Goal: Transaction & Acquisition: Purchase product/service

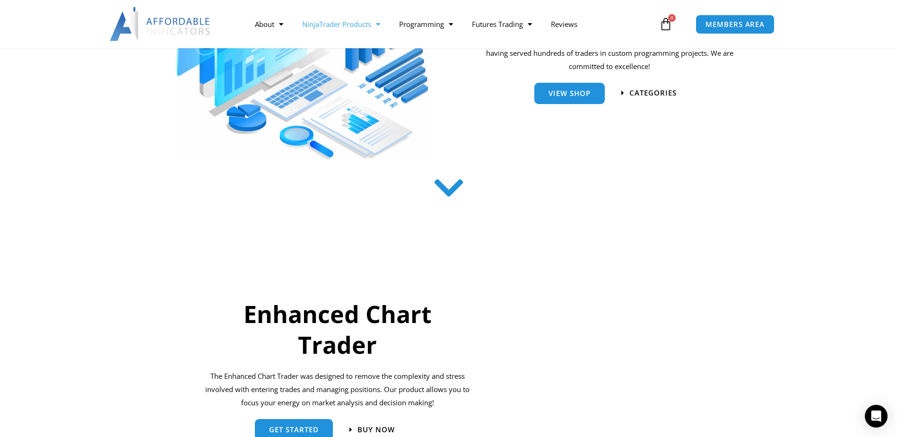
scroll to position [47, 0]
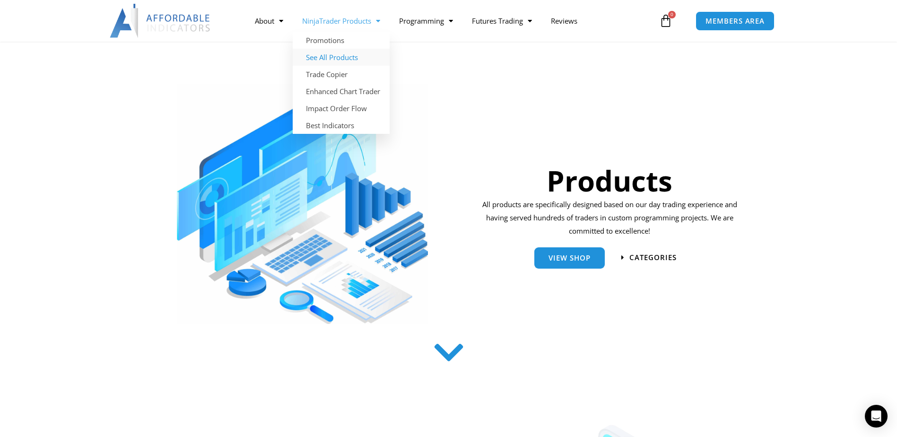
click at [357, 55] on link "See All Products" at bounding box center [341, 57] width 97 height 17
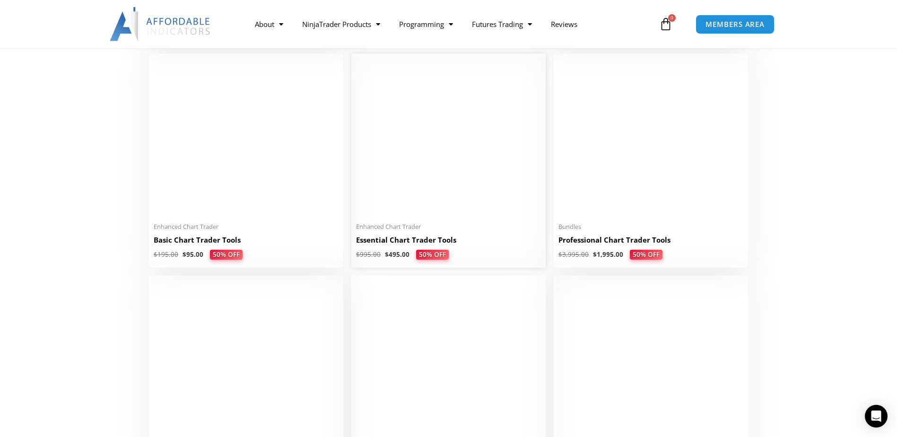
scroll to position [662, 0]
